Goal: Find specific page/section: Find specific page/section

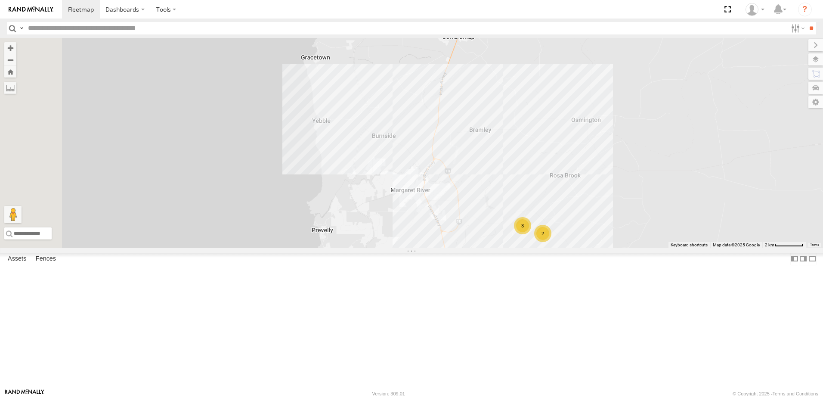
drag, startPoint x: 464, startPoint y: 85, endPoint x: 614, endPoint y: 359, distance: 313.0
click at [614, 248] on div "CV381 - MRRC CV124 - [PERSON_NAME] CV326 - [PERSON_NAME] CV331 - WorkShop WC048…" at bounding box center [411, 143] width 823 height 210
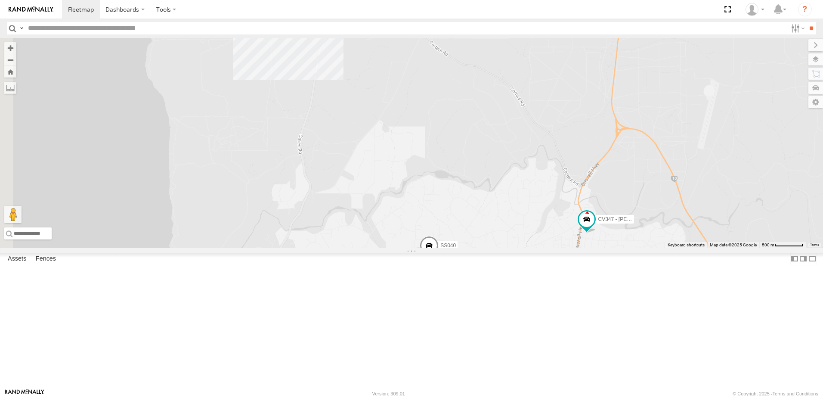
drag, startPoint x: 404, startPoint y: 114, endPoint x: 550, endPoint y: 316, distance: 248.7
click at [581, 397] on html "Dashboards" at bounding box center [411, 199] width 823 height 398
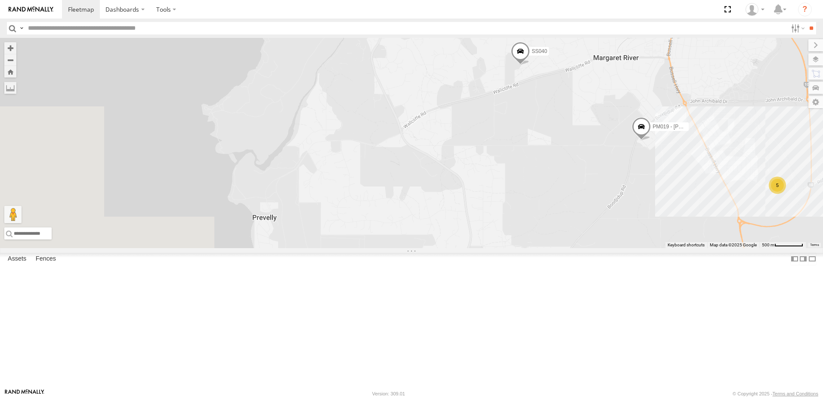
drag, startPoint x: 574, startPoint y: 174, endPoint x: 663, endPoint y: -12, distance: 206.6
click at [663, 0] on html "Dashboards" at bounding box center [411, 199] width 823 height 398
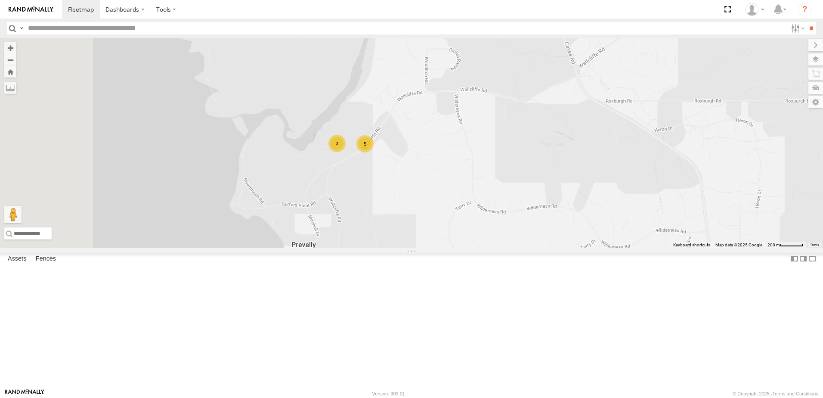
drag, startPoint x: 363, startPoint y: 266, endPoint x: 439, endPoint y: 288, distance: 79.0
click at [439, 248] on div "CV381 - MRRC CV124 - [PERSON_NAME] CV326 - [PERSON_NAME] CV331 - WorkShop WC048…" at bounding box center [411, 143] width 823 height 210
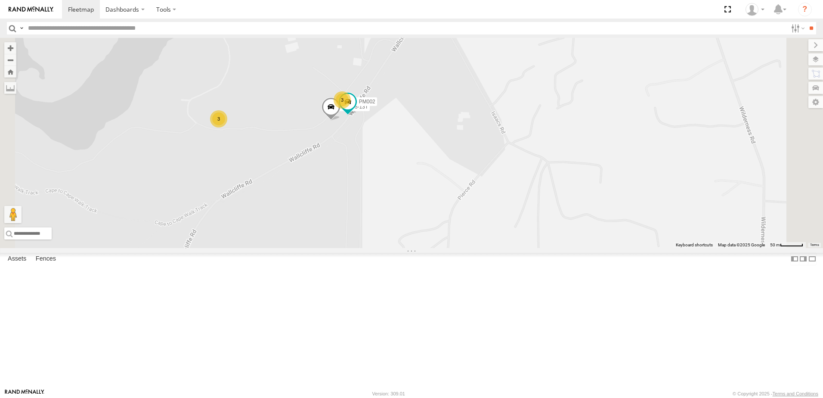
drag, startPoint x: 433, startPoint y: 143, endPoint x: 442, endPoint y: 242, distance: 99.9
click at [442, 242] on div "CV381 - MRRC CV124 - [PERSON_NAME] CV326 - [PERSON_NAME] CV331 - WorkShop WC048…" at bounding box center [411, 143] width 823 height 210
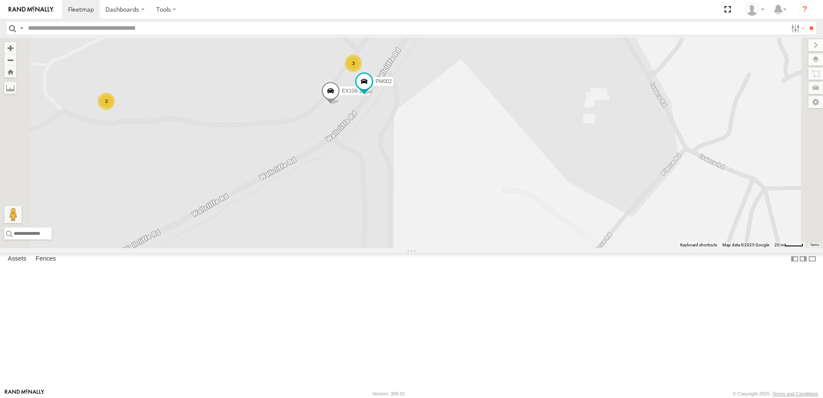
drag, startPoint x: 484, startPoint y: 201, endPoint x: 491, endPoint y: 260, distance: 59.8
click at [491, 248] on div "CV381 - MRRC CV124 - [PERSON_NAME] CV326 - [PERSON_NAME] CV331 - WorkShop WC048…" at bounding box center [411, 143] width 823 height 210
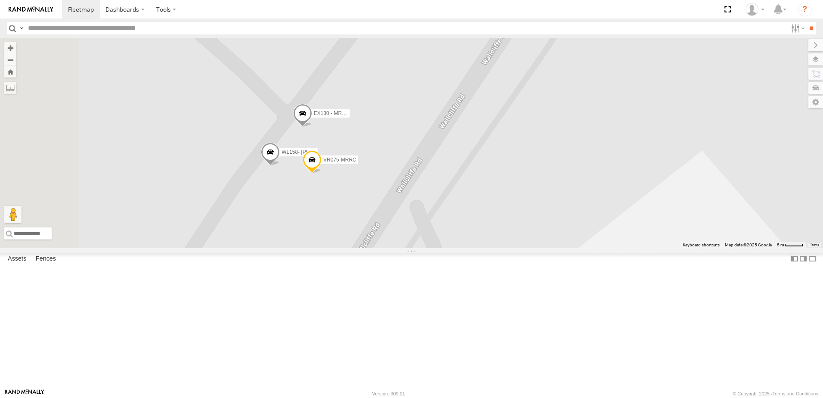
drag, startPoint x: 463, startPoint y: 79, endPoint x: 504, endPoint y: 319, distance: 243.6
click at [504, 248] on div "EX108-13T WL158- [PERSON_NAME] VR075-MRRC PM002 EX130 - MRRC 5T" at bounding box center [411, 143] width 823 height 210
click at [280, 166] on span at bounding box center [270, 154] width 19 height 23
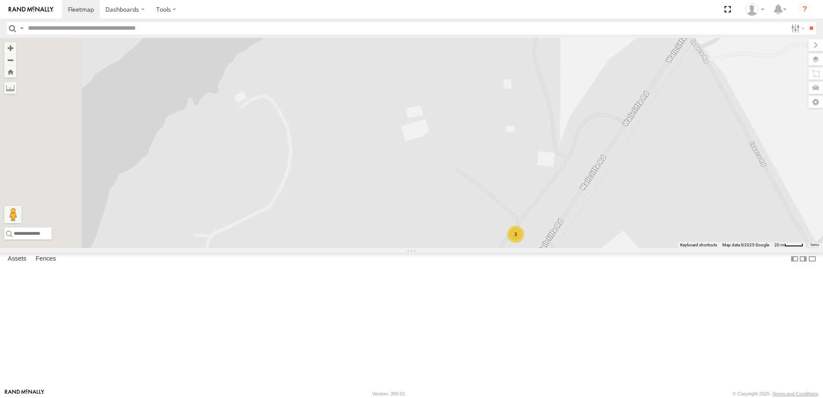
drag, startPoint x: 353, startPoint y: 244, endPoint x: 570, endPoint y: 289, distance: 221.2
click at [570, 248] on div "EX108-13T PM002 3" at bounding box center [411, 143] width 823 height 210
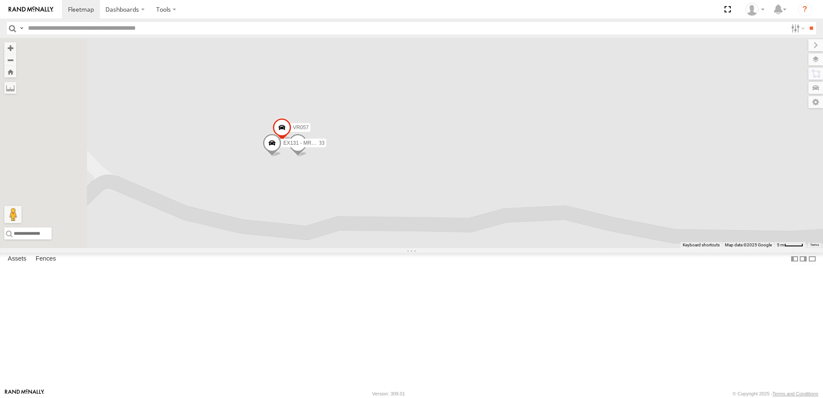
drag, startPoint x: 417, startPoint y: 286, endPoint x: 467, endPoint y: 207, distance: 93.6
click at [467, 207] on div "EX108-13T PM002 VR057 SS033 EX131 - MRRC-14T" at bounding box center [411, 143] width 823 height 210
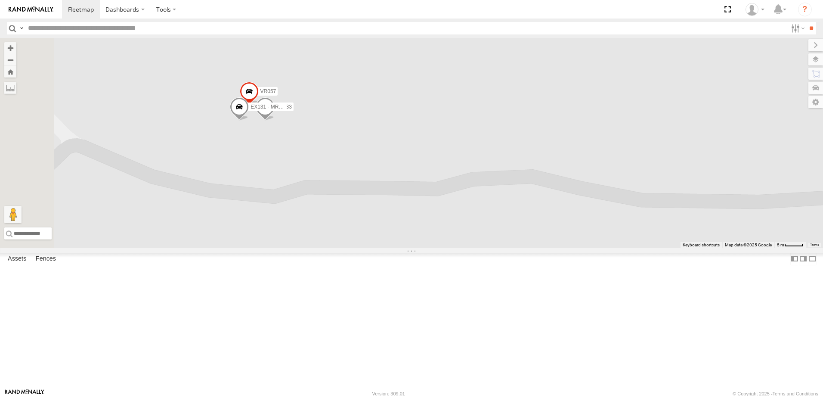
drag, startPoint x: 420, startPoint y: 216, endPoint x: 427, endPoint y: 218, distance: 7.6
click at [427, 218] on div "EX108-13T PM002 VR057 SS033 EX131 - MRRC-14T" at bounding box center [411, 143] width 823 height 210
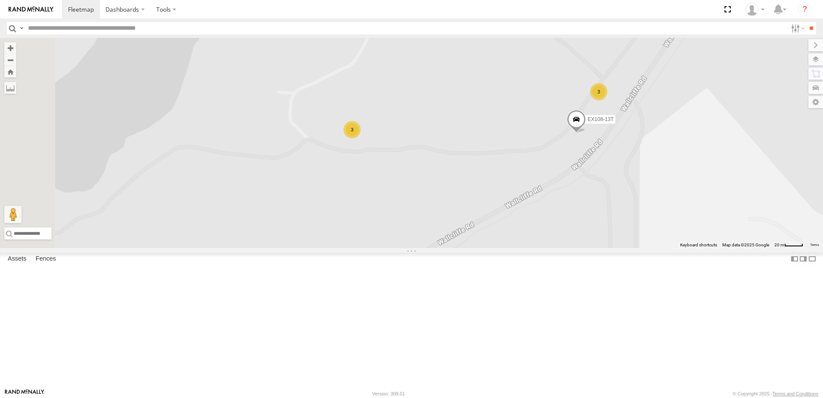
drag, startPoint x: 610, startPoint y: 197, endPoint x: 609, endPoint y: 251, distance: 54.2
click at [609, 248] on div "EX108-13T PM002 3 3" at bounding box center [411, 143] width 823 height 210
